Goal: Information Seeking & Learning: Learn about a topic

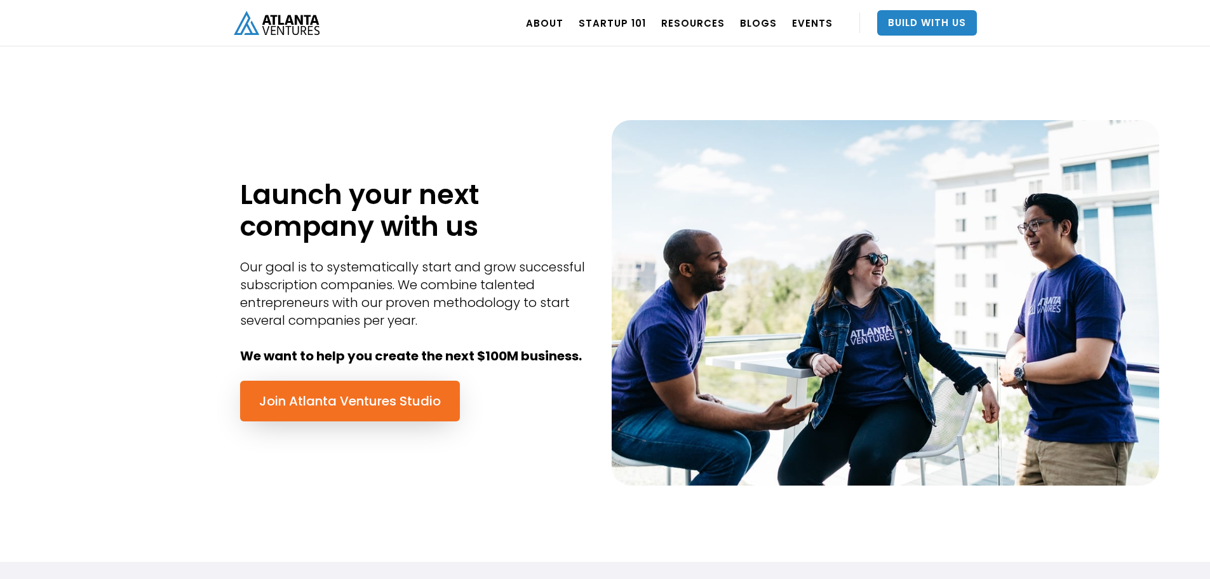
scroll to position [508, 0]
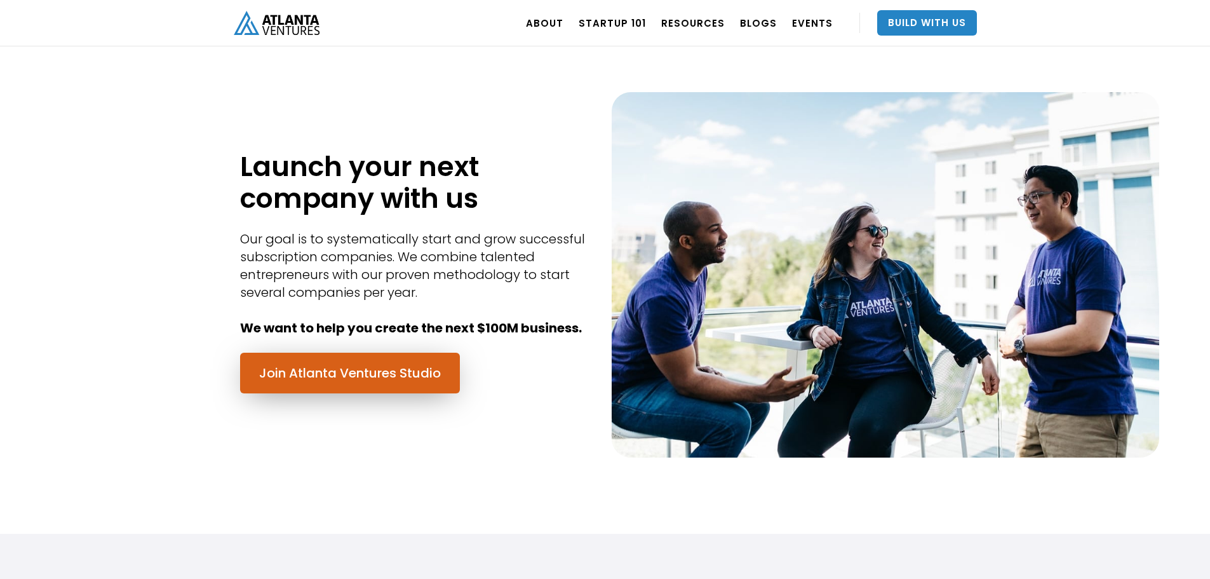
click at [413, 381] on link "Join Atlanta Ventures Studio" at bounding box center [350, 373] width 220 height 41
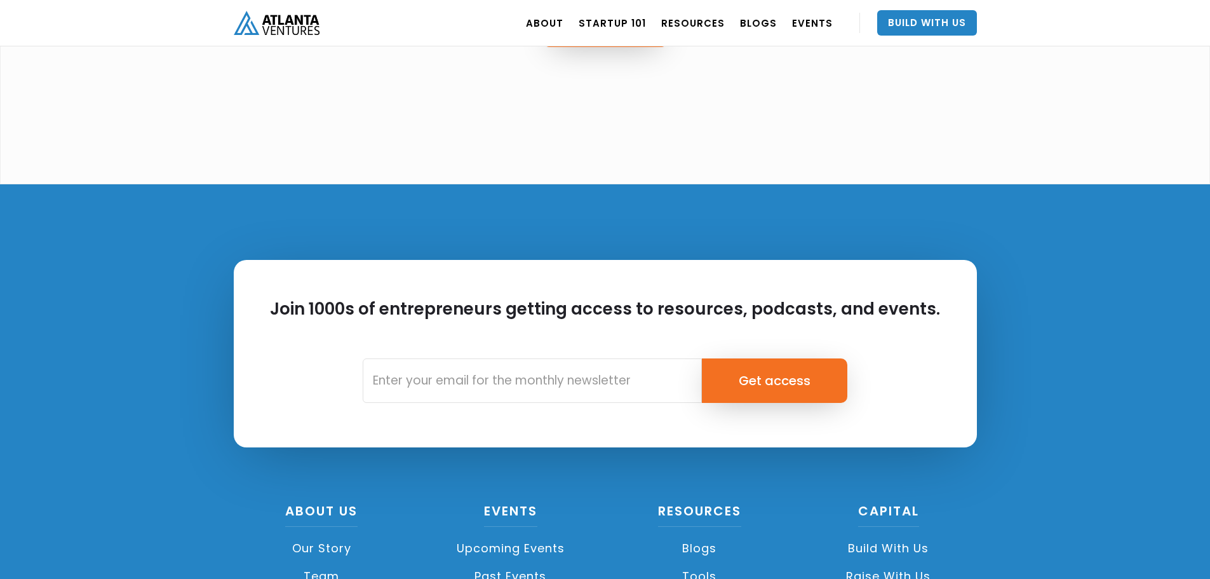
scroll to position [3113, 0]
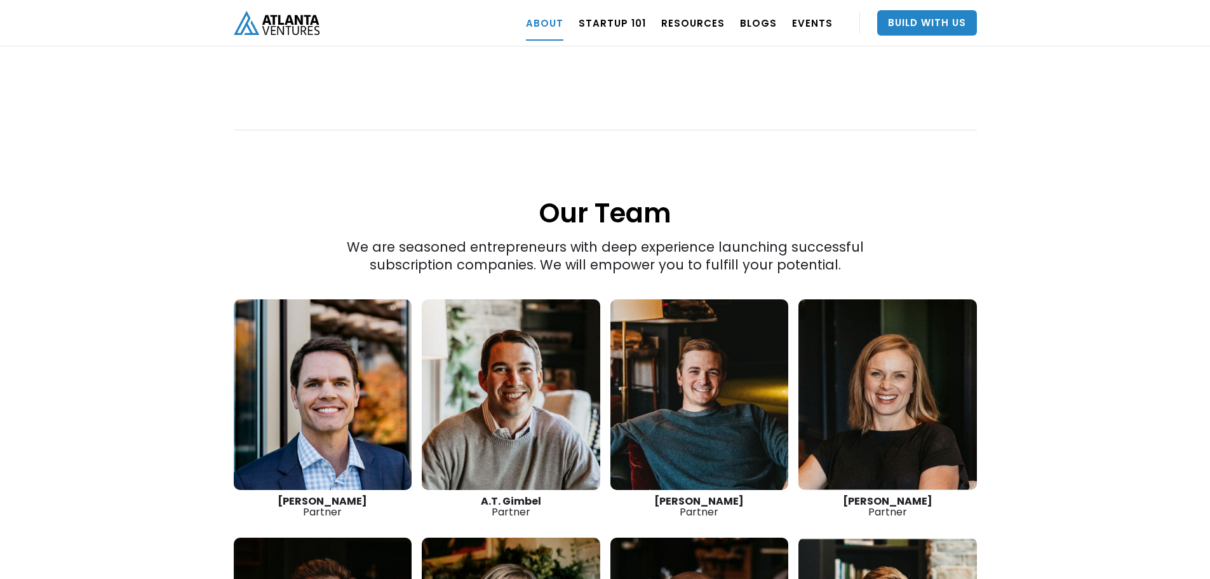
scroll to position [1607, 0]
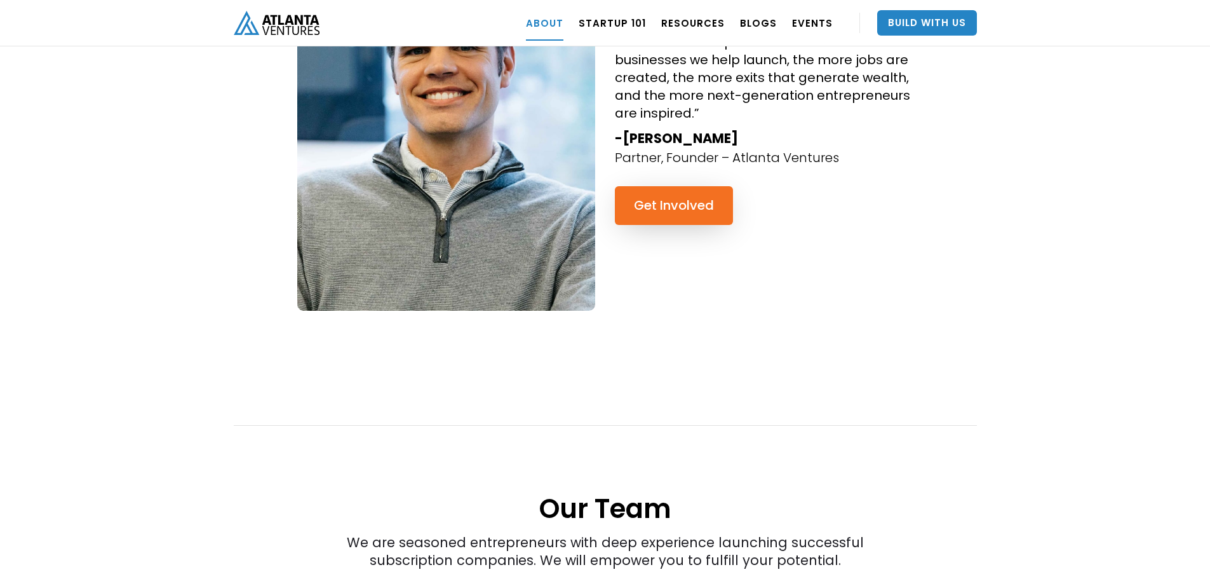
scroll to position [1207, 0]
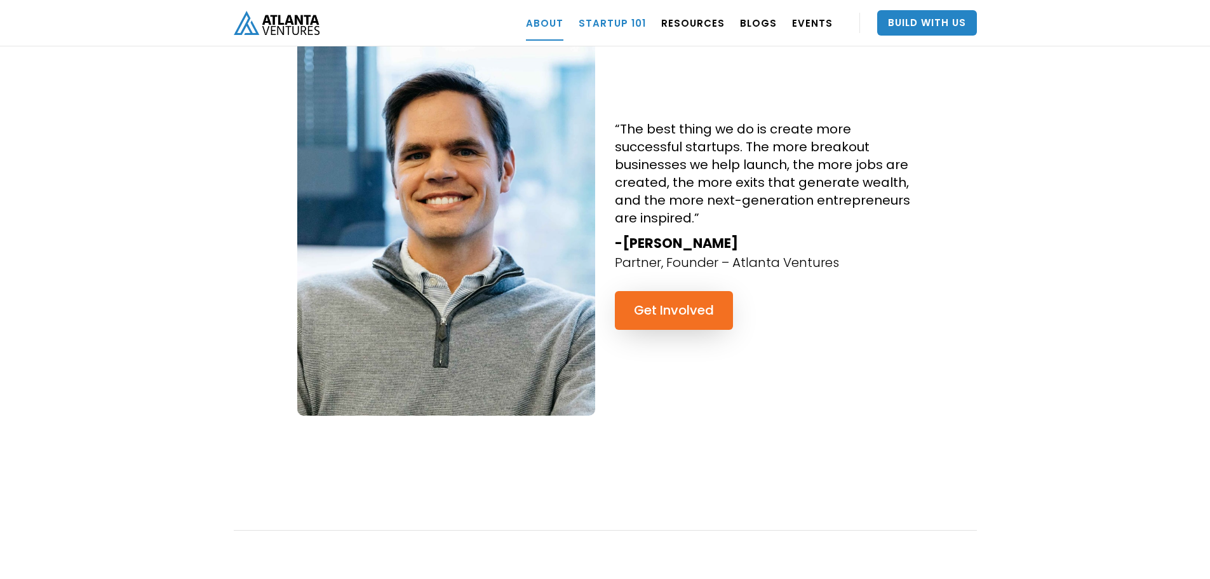
click at [630, 19] on link "Startup 101" at bounding box center [612, 23] width 67 height 36
